Goal: Task Accomplishment & Management: Use online tool/utility

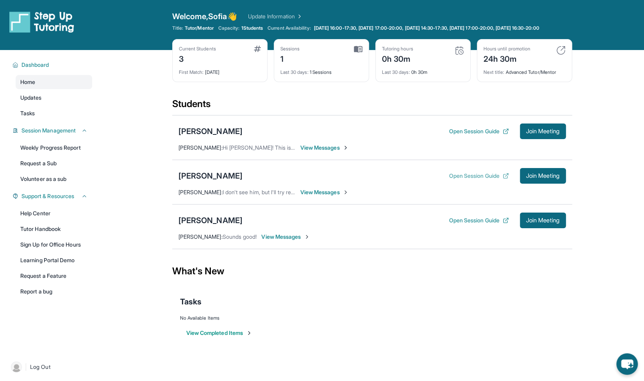
click at [480, 180] on button "Open Session Guide" at bounding box center [478, 176] width 60 height 8
click at [214, 181] on div "[PERSON_NAME]" at bounding box center [210, 175] width 64 height 11
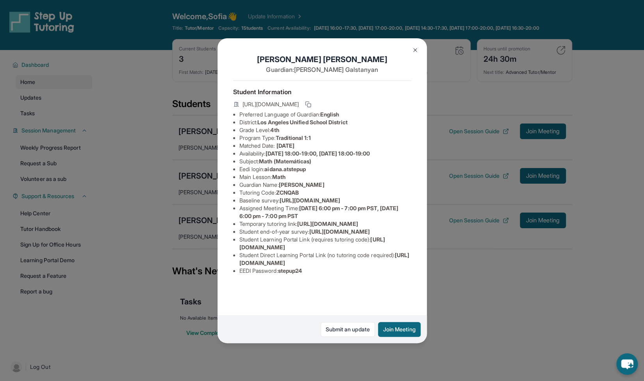
scroll to position [51, 0]
click at [448, 41] on div "Aidan Avetyan Guardian: Adelina Galstanyan Student Information https://student-…" at bounding box center [322, 190] width 644 height 381
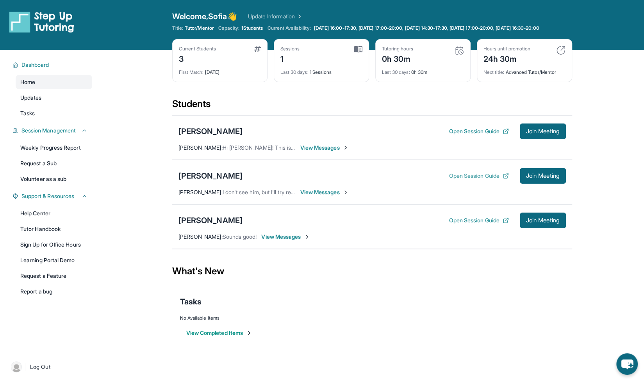
click at [474, 180] on button "Open Session Guide" at bounding box center [478, 176] width 60 height 8
click at [215, 181] on div "[PERSON_NAME]" at bounding box center [210, 175] width 64 height 11
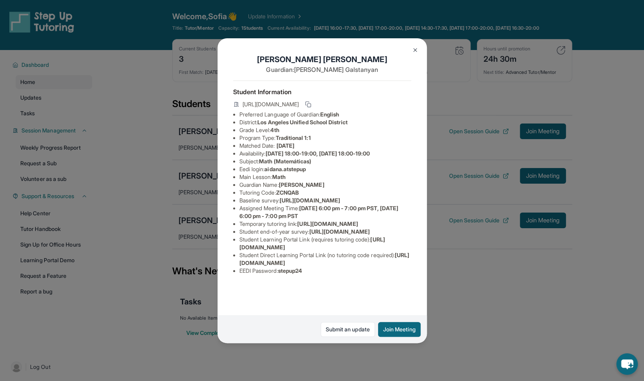
click at [412, 52] on img at bounding box center [415, 50] width 6 height 6
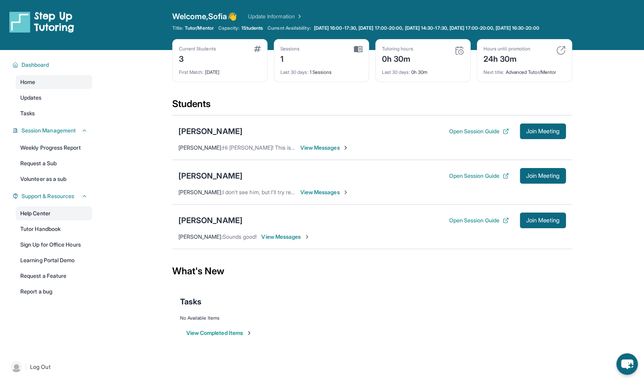
click at [52, 220] on link "Help Center" at bounding box center [54, 213] width 77 height 14
click at [397, 27] on span "[DATE] 16:00-17:30, [DATE] 17:00-20:00, [DATE] 14:30-17:30, [DATE] 17:00-20:00,…" at bounding box center [426, 28] width 225 height 6
click at [232, 224] on div "[PERSON_NAME]" at bounding box center [210, 220] width 64 height 11
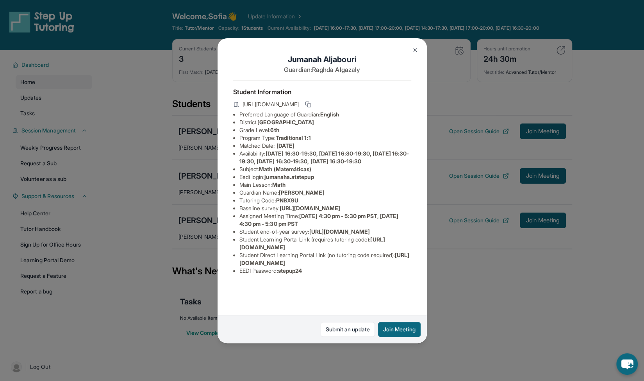
click at [412, 51] on img at bounding box center [415, 50] width 6 height 6
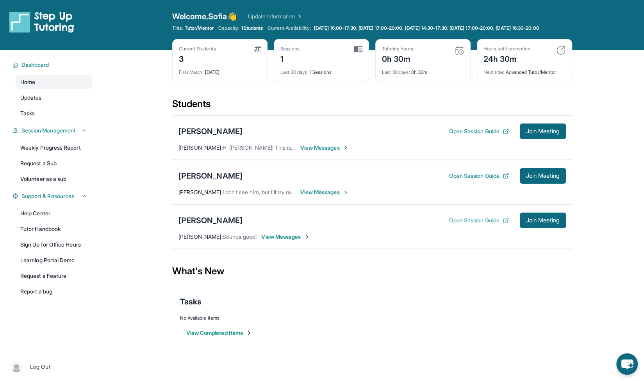
click at [461, 224] on button "Open Session Guide" at bounding box center [478, 220] width 60 height 8
click at [212, 225] on div "[PERSON_NAME]" at bounding box center [210, 220] width 64 height 11
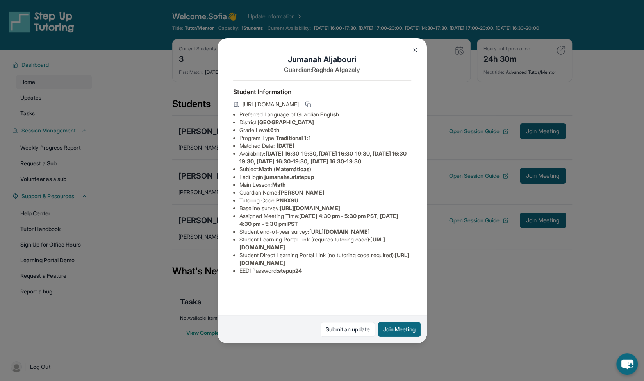
scroll to position [43, 0]
click at [414, 47] on img at bounding box center [415, 50] width 6 height 6
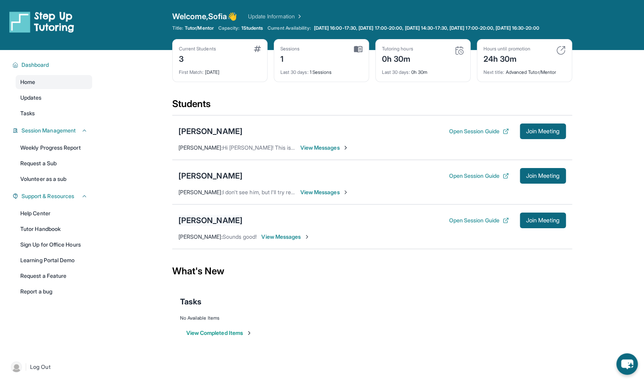
click at [215, 224] on div "[PERSON_NAME]" at bounding box center [210, 220] width 64 height 11
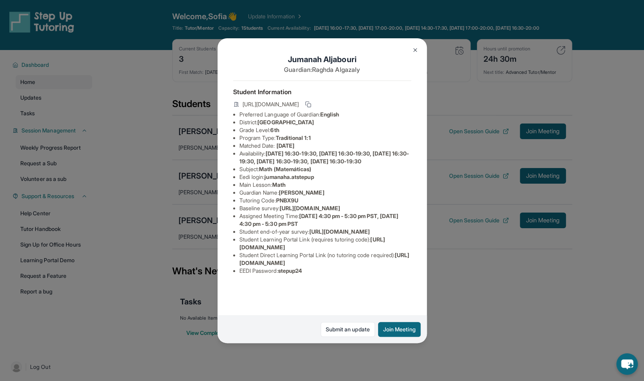
click at [413, 51] on img at bounding box center [415, 50] width 6 height 6
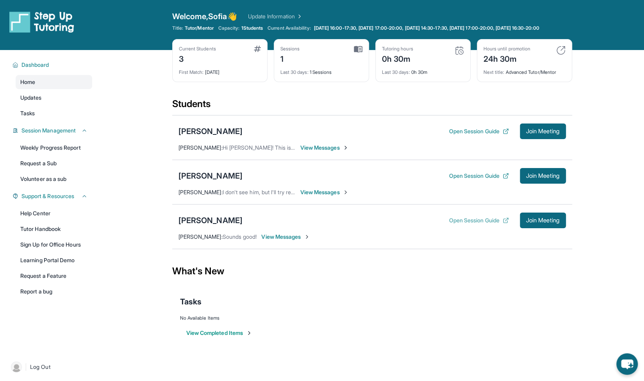
click at [472, 224] on button "Open Session Guide" at bounding box center [478, 220] width 60 height 8
click at [64, 155] on link "Weekly Progress Report" at bounding box center [54, 148] width 77 height 14
click at [210, 178] on div "[PERSON_NAME]" at bounding box center [210, 175] width 64 height 11
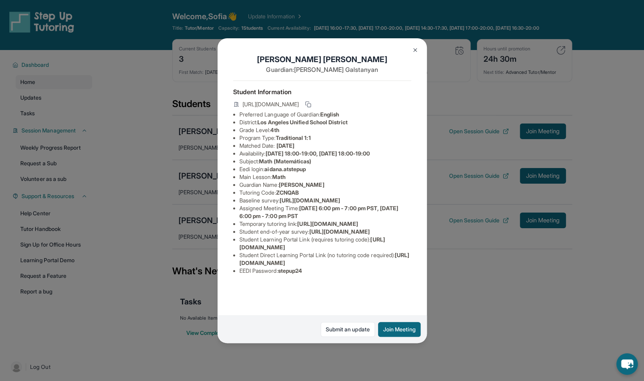
click at [415, 49] on img at bounding box center [415, 50] width 6 height 6
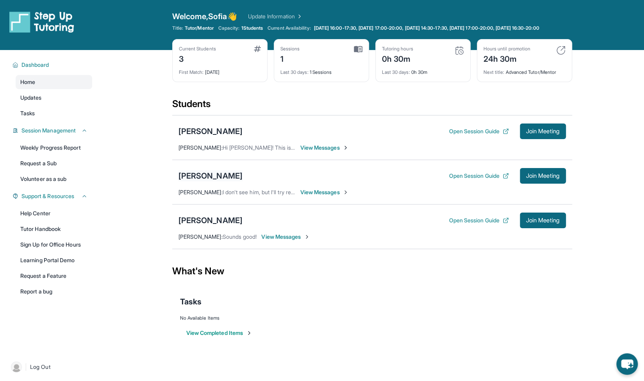
click at [215, 181] on div "[PERSON_NAME]" at bounding box center [210, 175] width 64 height 11
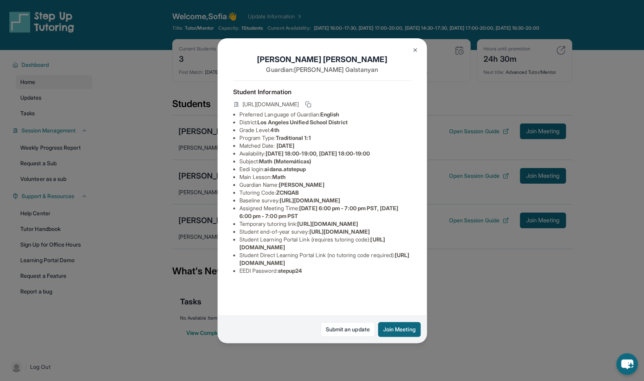
scroll to position [51, 0]
click at [395, 329] on button "Join Meeting" at bounding box center [399, 329] width 43 height 15
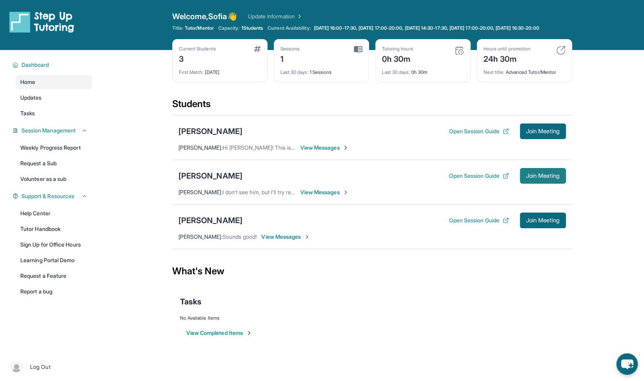
click at [530, 178] on span "Join Meeting" at bounding box center [543, 175] width 34 height 5
click at [214, 180] on div "[PERSON_NAME]" at bounding box center [210, 175] width 64 height 11
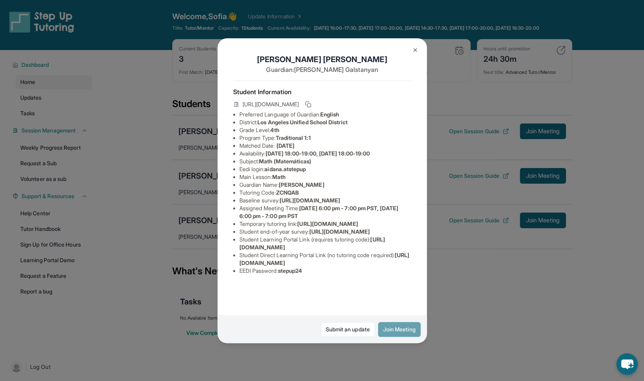
click at [403, 325] on button "Join Meeting" at bounding box center [399, 329] width 43 height 15
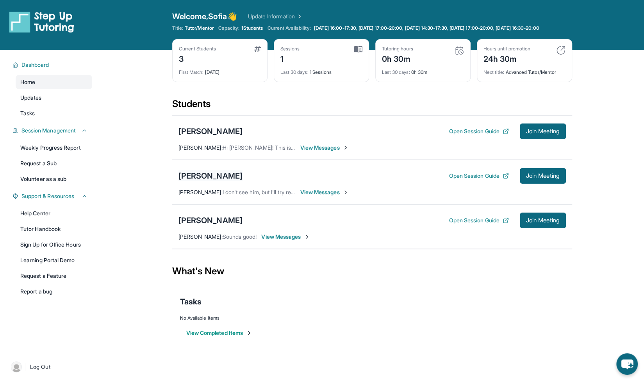
click at [225, 181] on div "[PERSON_NAME]" at bounding box center [210, 175] width 64 height 11
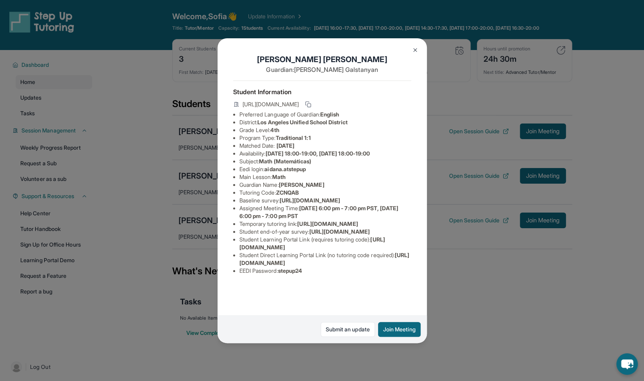
drag, startPoint x: 314, startPoint y: 217, endPoint x: 233, endPoint y: 207, distance: 81.9
click at [233, 207] on ul "Preferred Language of Guardian: English District: Los Angeles Unified School Di…" at bounding box center [322, 192] width 178 height 164
click at [395, 333] on button "Join Meeting" at bounding box center [399, 329] width 43 height 15
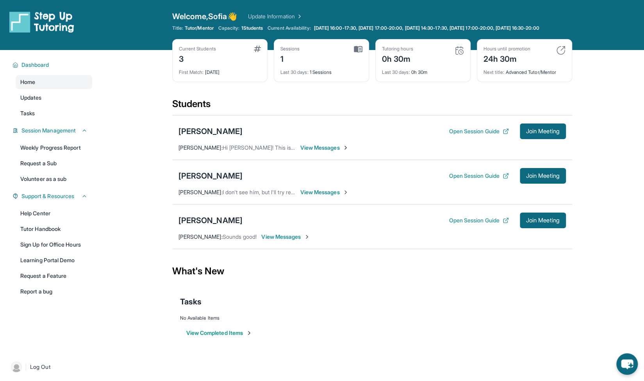
click at [210, 179] on div "[PERSON_NAME]" at bounding box center [210, 175] width 64 height 11
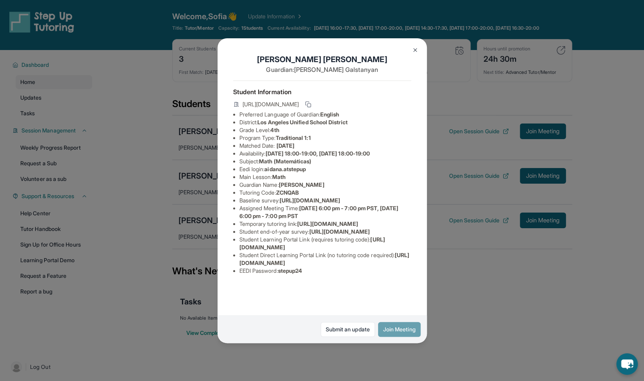
click at [412, 331] on button "Join Meeting" at bounding box center [399, 329] width 43 height 15
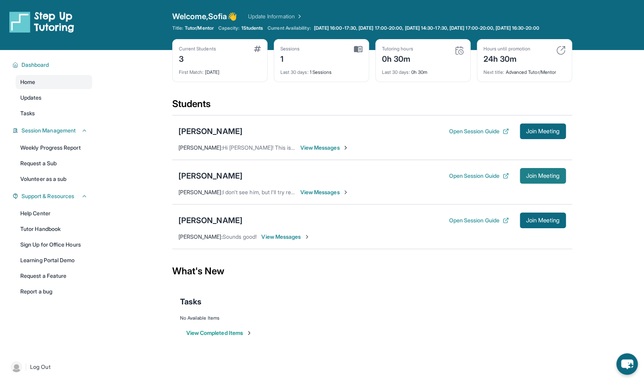
click at [543, 178] on span "Join Meeting" at bounding box center [543, 175] width 34 height 5
click at [217, 181] on div "[PERSON_NAME]" at bounding box center [210, 175] width 64 height 11
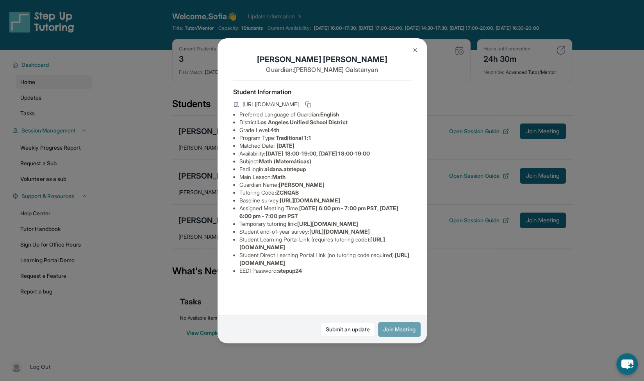
click at [387, 327] on button "Join Meeting" at bounding box center [399, 329] width 43 height 15
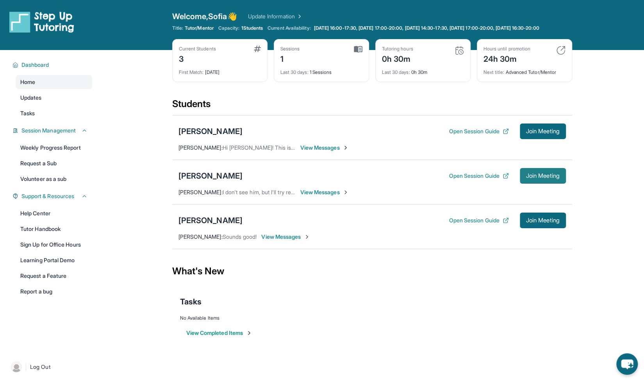
click at [526, 178] on span "Join Meeting" at bounding box center [543, 175] width 34 height 5
click at [219, 181] on div "[PERSON_NAME]" at bounding box center [210, 175] width 64 height 11
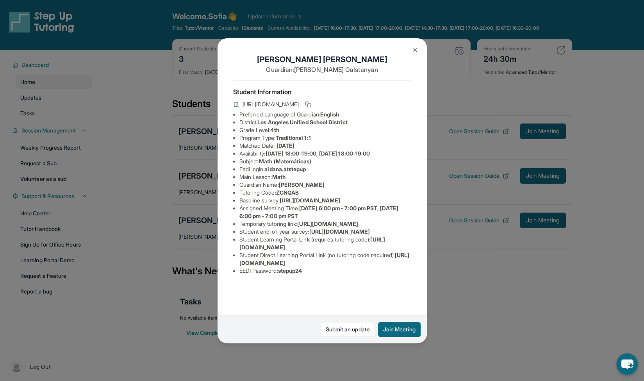
scroll to position [51, 0]
click at [389, 330] on button "Join Meeting" at bounding box center [399, 329] width 43 height 15
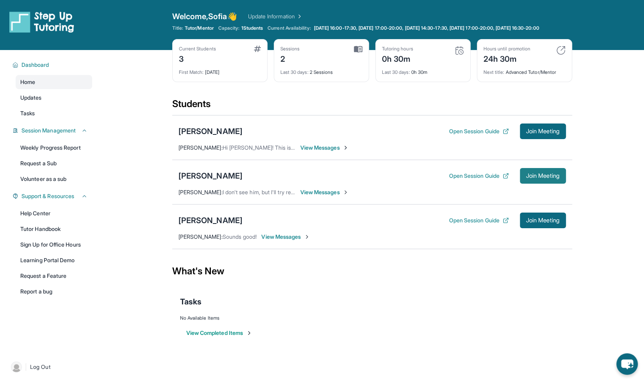
click at [536, 178] on span "Join Meeting" at bounding box center [543, 175] width 34 height 5
click at [541, 178] on span "Join Meeting" at bounding box center [543, 175] width 34 height 5
